Goal: Task Accomplishment & Management: Use online tool/utility

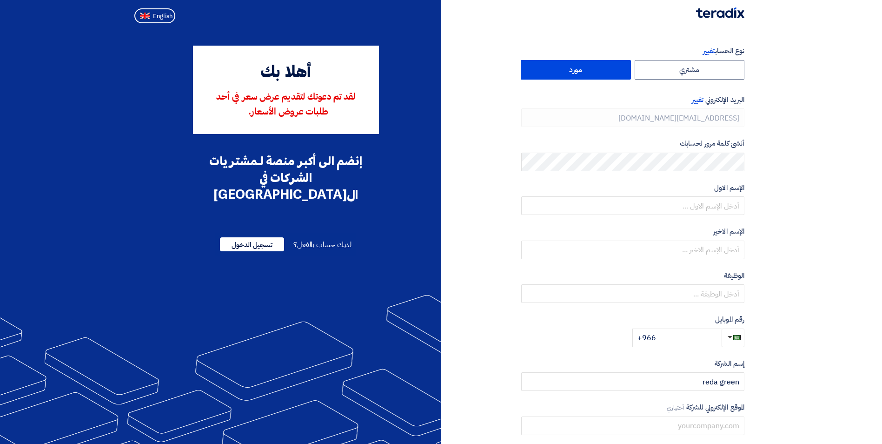
type input "[PHONE_NUMBER]"
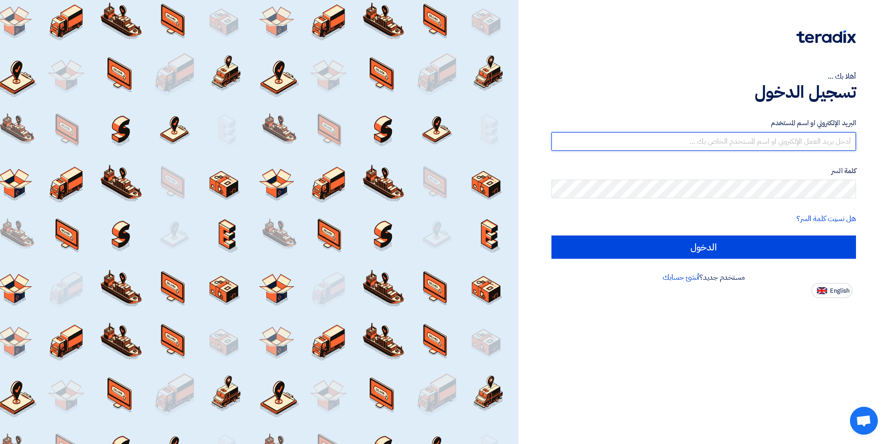
click at [763, 144] on input "text" at bounding box center [703, 141] width 305 height 19
type input "[EMAIL_ADDRESS][DOMAIN_NAME]"
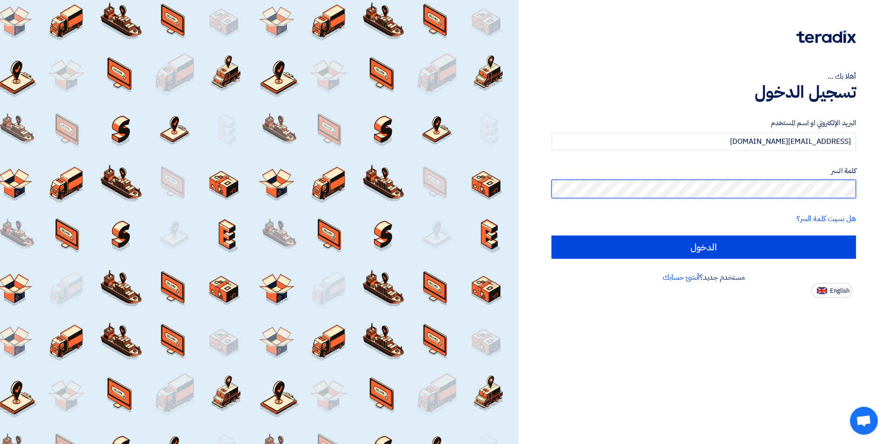
click at [551, 235] on input "الدخول" at bounding box center [703, 246] width 305 height 23
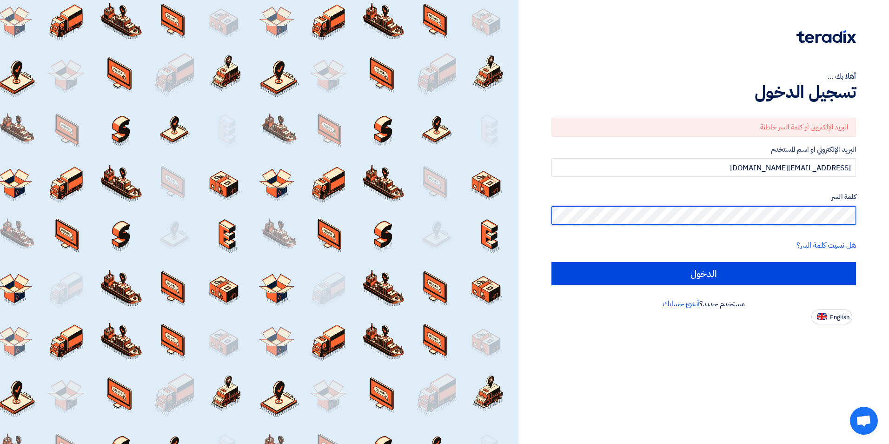
click at [865, 213] on div "أهلا بك ... تسجيل الدخول البريد الإلكتروني أو كلمة السر خاطئة البريد الإلكتروني…" at bounding box center [703, 162] width 357 height 324
click at [551, 262] on input "الدخول" at bounding box center [703, 273] width 305 height 23
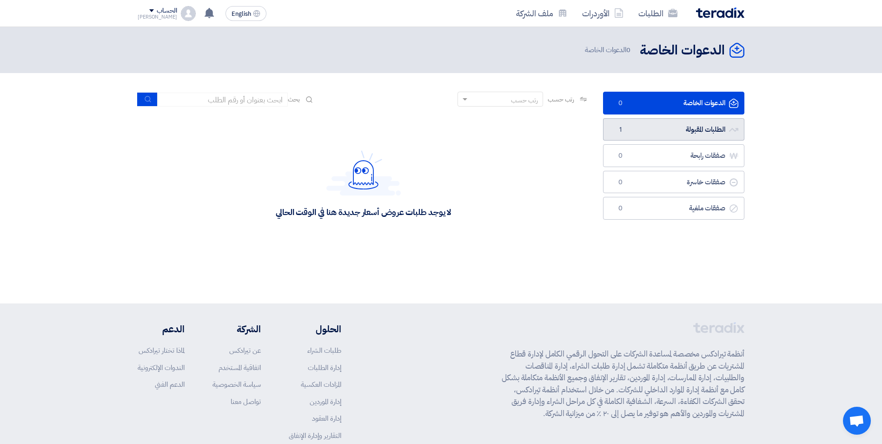
click at [667, 135] on link "الطلبات المقبولة الطلبات المقبولة 1" at bounding box center [673, 129] width 141 height 23
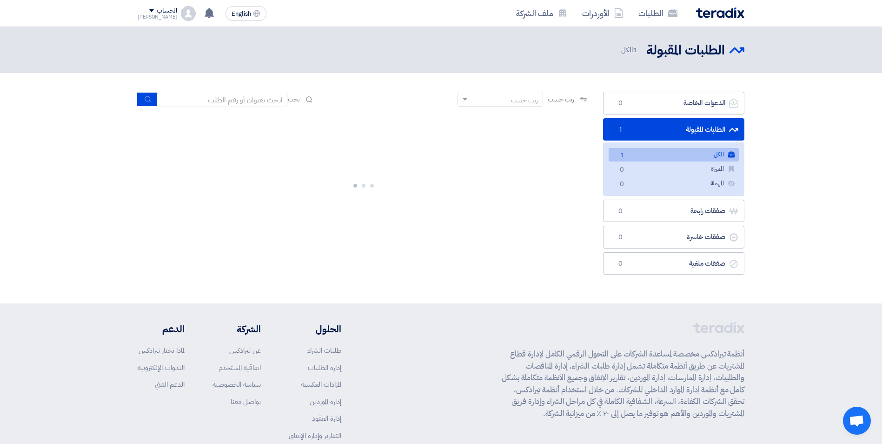
click at [716, 157] on link "الكل الكل 1" at bounding box center [674, 154] width 130 height 13
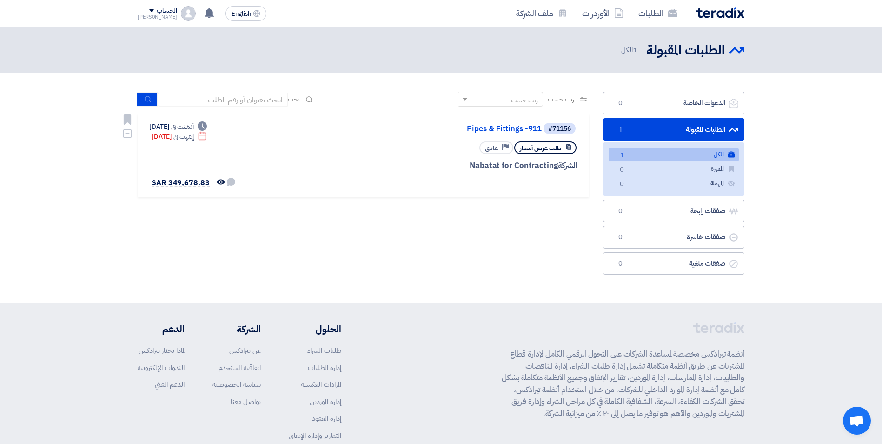
click at [374, 137] on div "#71156 Pipes & Fittings -911 طلب عرض أسعار Priority عادي الشركة Nabatat for Con…" at bounding box center [466, 155] width 224 height 67
click at [198, 181] on span "SAR 349,678.83" at bounding box center [181, 182] width 58 height 11
click at [219, 184] on use at bounding box center [221, 181] width 8 height 5
click at [217, 182] on use at bounding box center [221, 181] width 8 height 5
click at [326, 179] on div "#71156 Pipes & Fittings -911 طلب عرض أسعار Priority عادي الشركة Nabatat for Con…" at bounding box center [363, 155] width 428 height 67
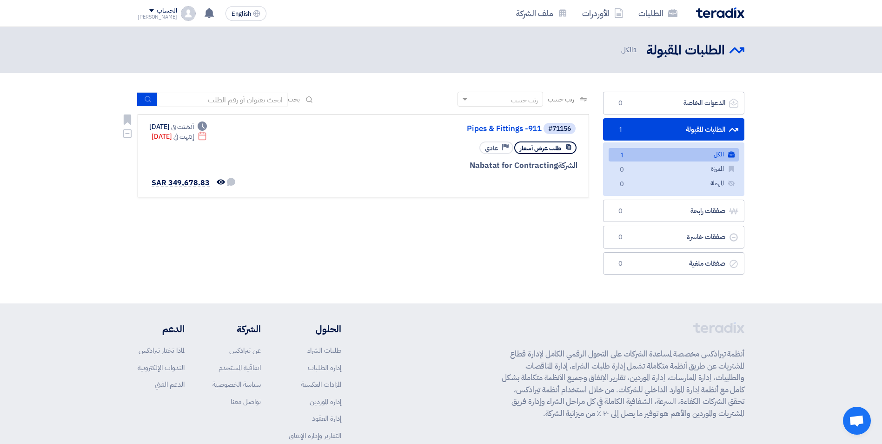
click at [552, 148] on span "طلب عرض أسعار" at bounding box center [540, 148] width 41 height 9
click at [511, 128] on link "Pipes & Fittings -911" at bounding box center [449, 129] width 186 height 8
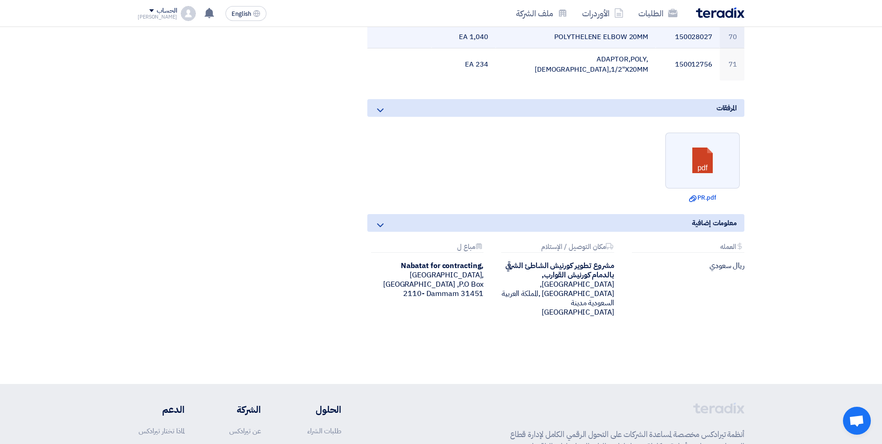
scroll to position [1860, 0]
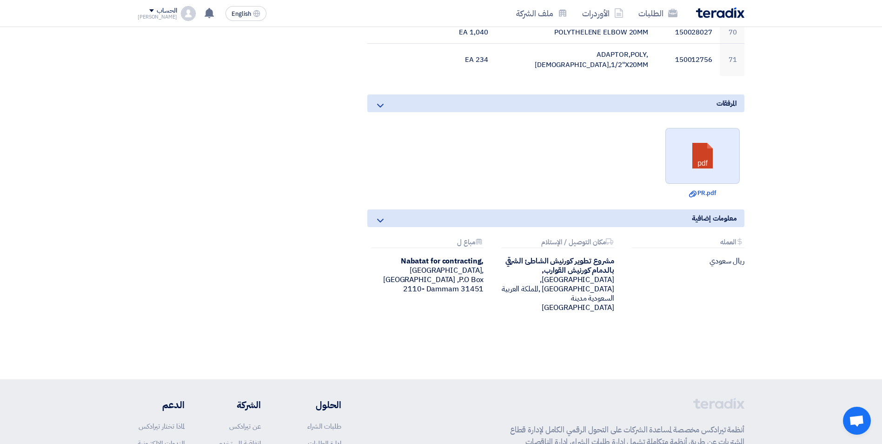
click at [709, 128] on link at bounding box center [703, 156] width 74 height 56
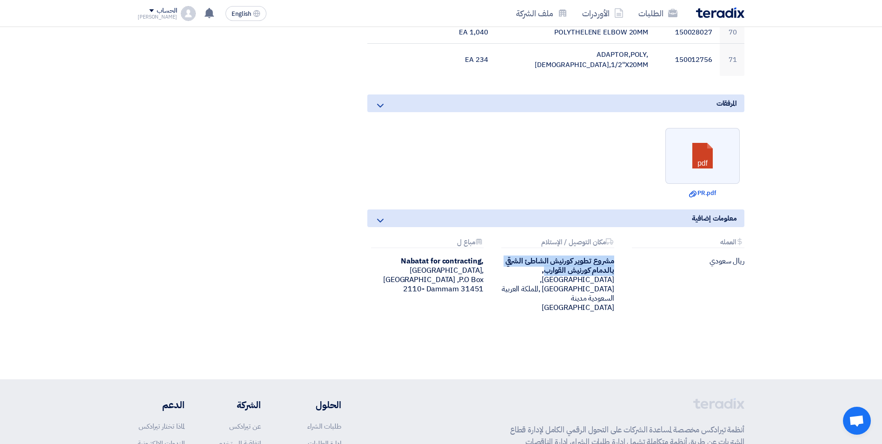
drag, startPoint x: 545, startPoint y: 238, endPoint x: 612, endPoint y: 231, distance: 67.8
click at [612, 255] on b "ﻣﺸﺮﻭﻉ ﺗﻄﻮﻳﺮ ﻛﻮﺭﻧﻴﺶ ﺍﻟﺸﺎﻃﺊ ﺍﻟﺸﺮﻗﻲ ﺑﺎﻟﺪﻣﺎﻡ ﻛﻮﺭﻧﻴﺶ ﺍﻟﻘﻮﺍﺭﺏ," at bounding box center [559, 265] width 109 height 20
drag, startPoint x: 612, startPoint y: 231, endPoint x: 602, endPoint y: 233, distance: 10.9
copy b "ﻣﺸﺮﻭﻉ ﺗﻄﻮﻳﺮ ﻛﻮﺭﻧﻴﺶ ﺍﻟﺸﺎﻃﺊ ﺍﻟﺸﺮﻗﻲ ﺑﺎﻟﺪﻣﺎﻡ ﻛﻮﺭﻧﻴﺶ ﺍﻟﻘﻮﺍﺭﺏ"
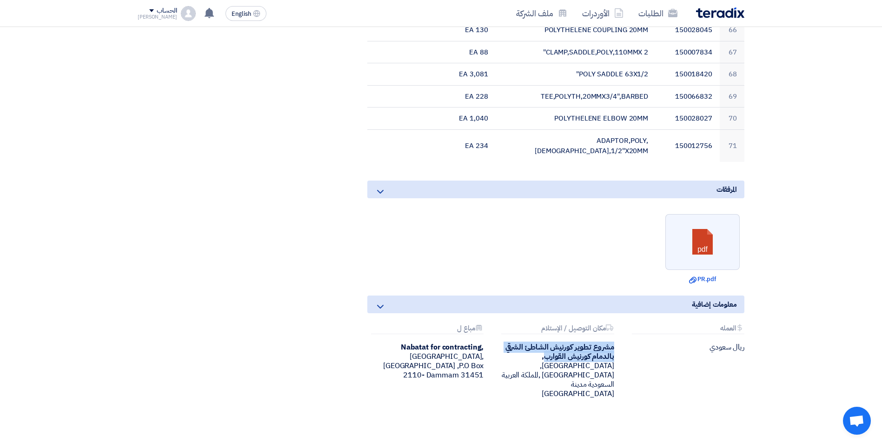
scroll to position [1767, 0]
